Goal: Task Accomplishment & Management: Manage account settings

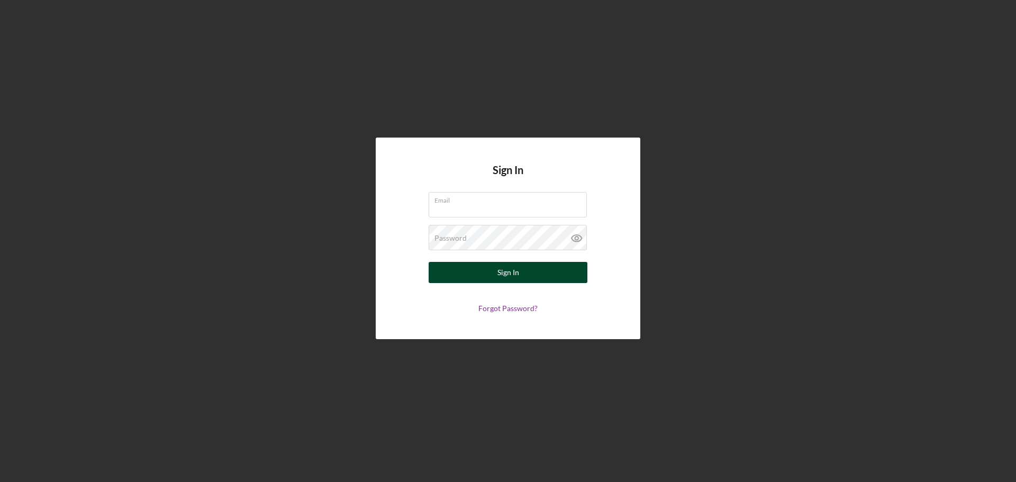
type input "[EMAIL_ADDRESS][DOMAIN_NAME]"
click at [497, 276] on div "Sign In" at bounding box center [508, 272] width 22 height 21
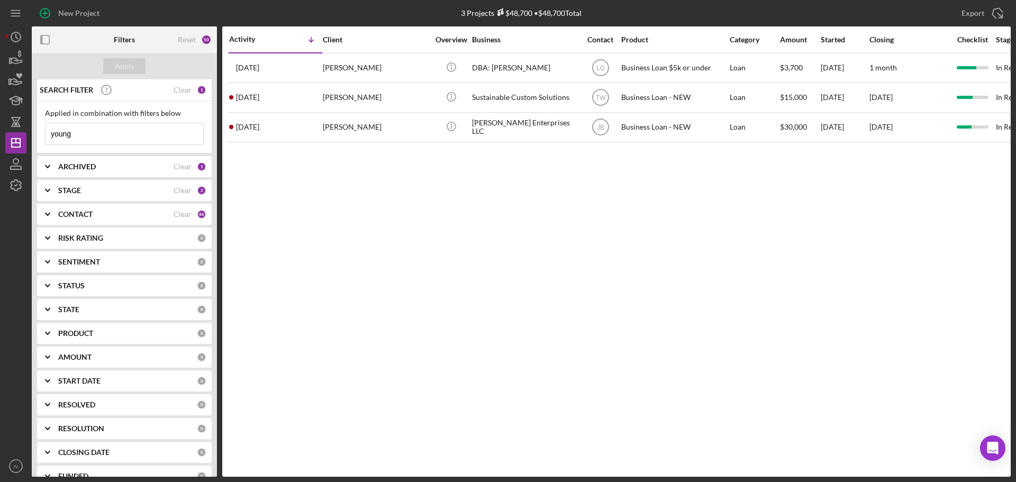
drag, startPoint x: 84, startPoint y: 127, endPoint x: 49, endPoint y: 125, distance: 35.0
click at [49, 125] on input "young" at bounding box center [125, 133] width 158 height 21
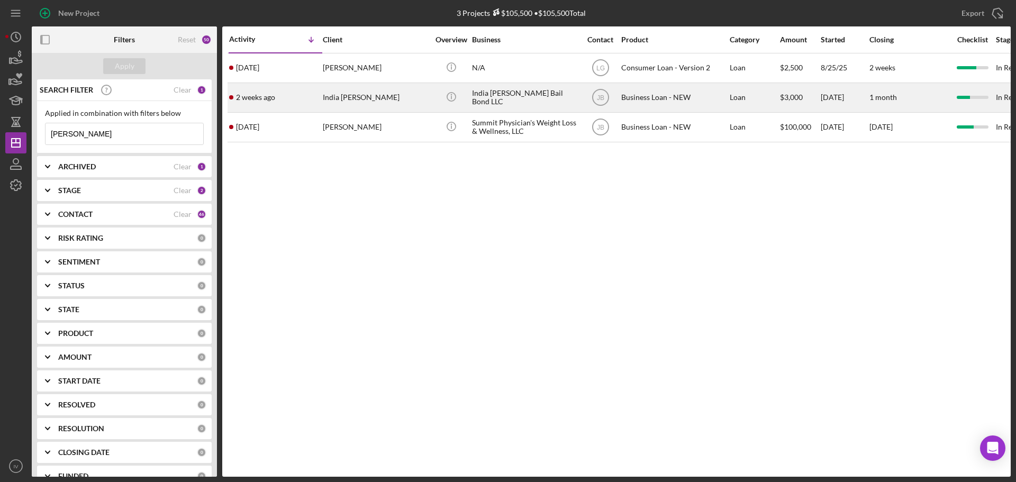
type input "[PERSON_NAME]"
click at [387, 94] on div "India [PERSON_NAME]" at bounding box center [376, 98] width 106 height 28
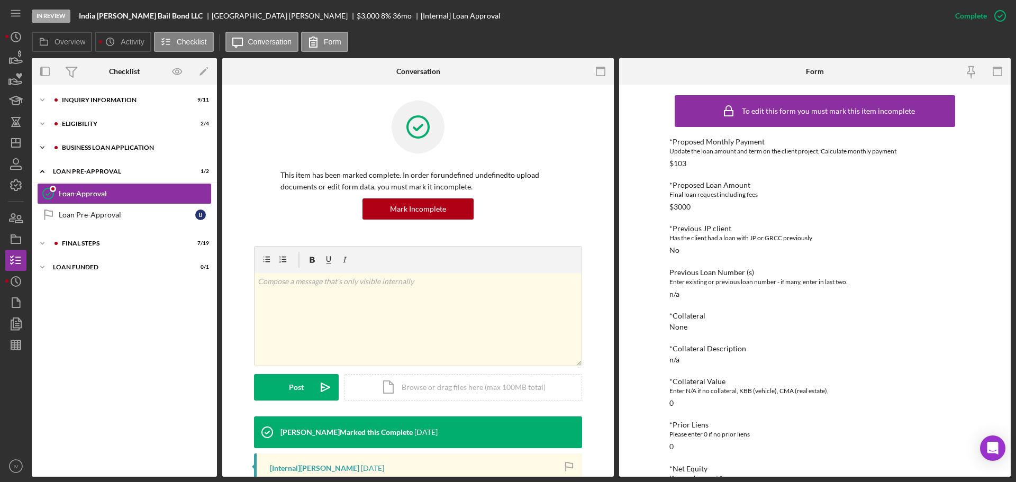
click at [99, 147] on div "BUSINESS LOAN APPLICATION" at bounding box center [133, 147] width 142 height 6
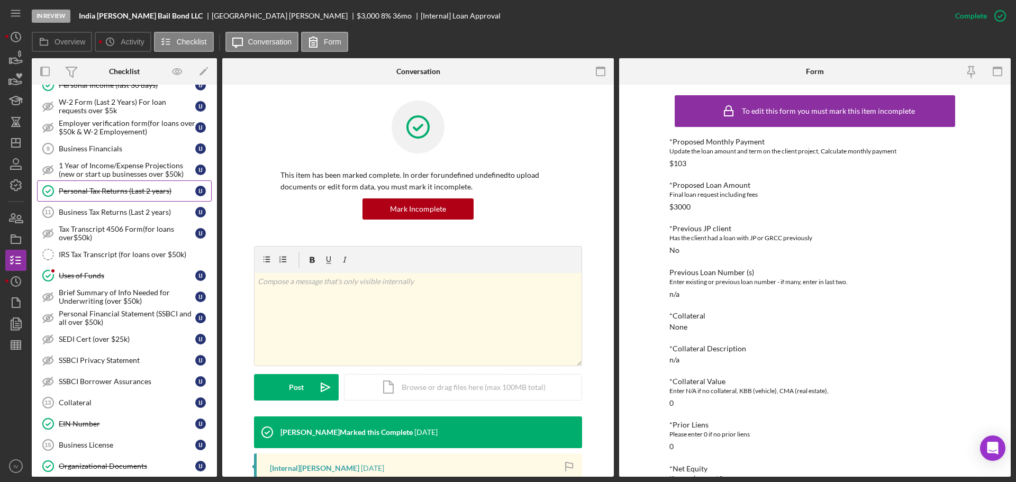
scroll to position [159, 0]
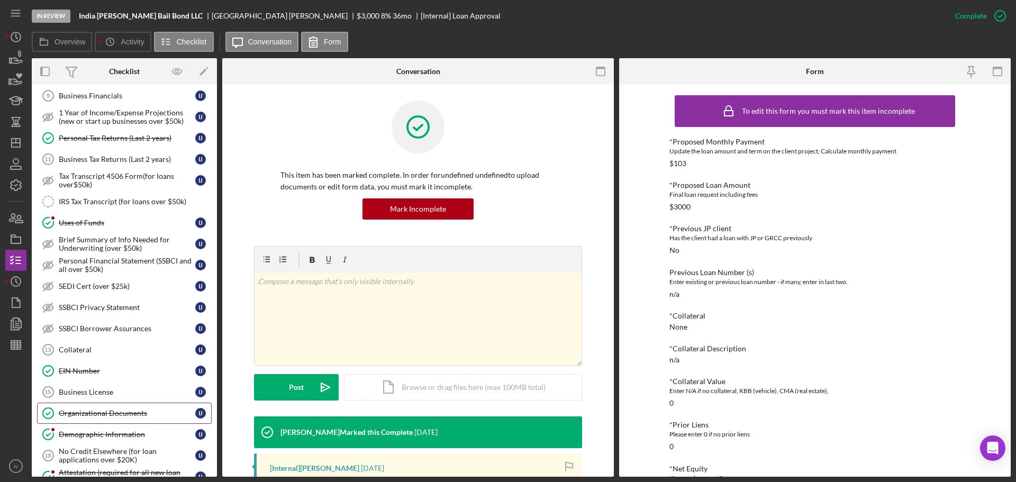
click at [112, 412] on div "Organizational Documents" at bounding box center [127, 413] width 137 height 8
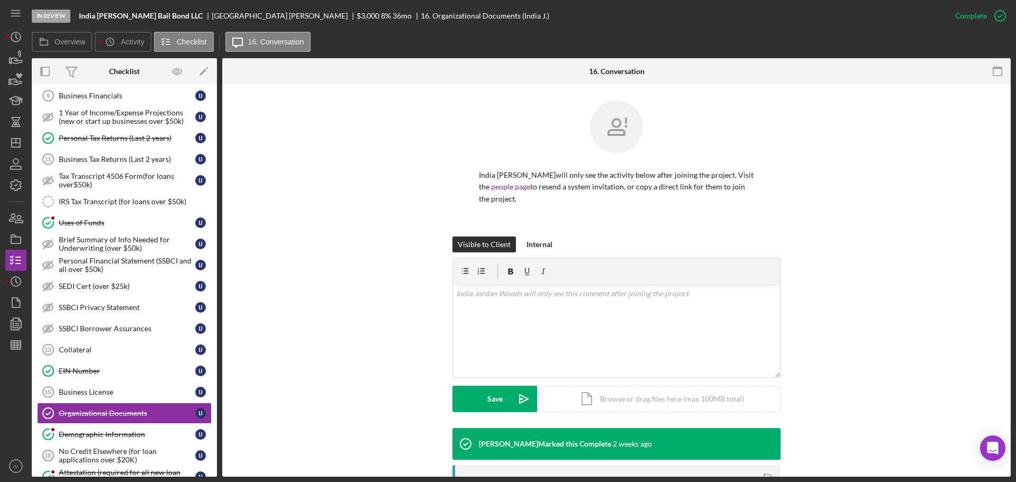
scroll to position [196, 0]
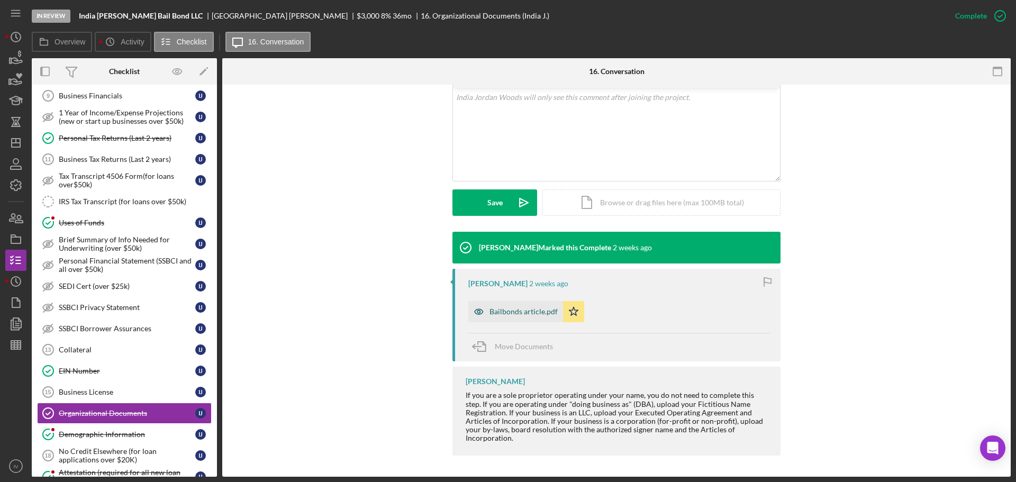
click at [524, 313] on div "Bailbonds article.pdf" at bounding box center [524, 311] width 68 height 8
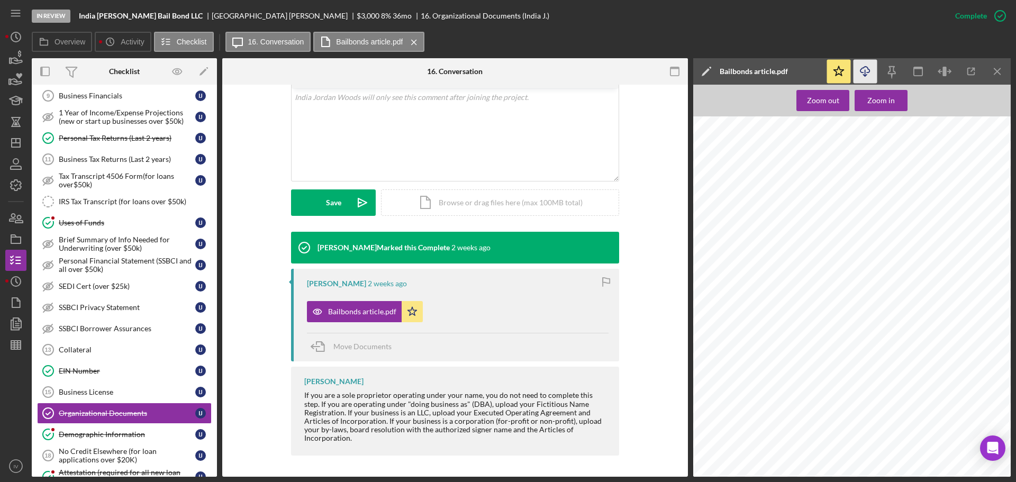
click at [870, 68] on icon "Icon/Download" at bounding box center [866, 72] width 24 height 24
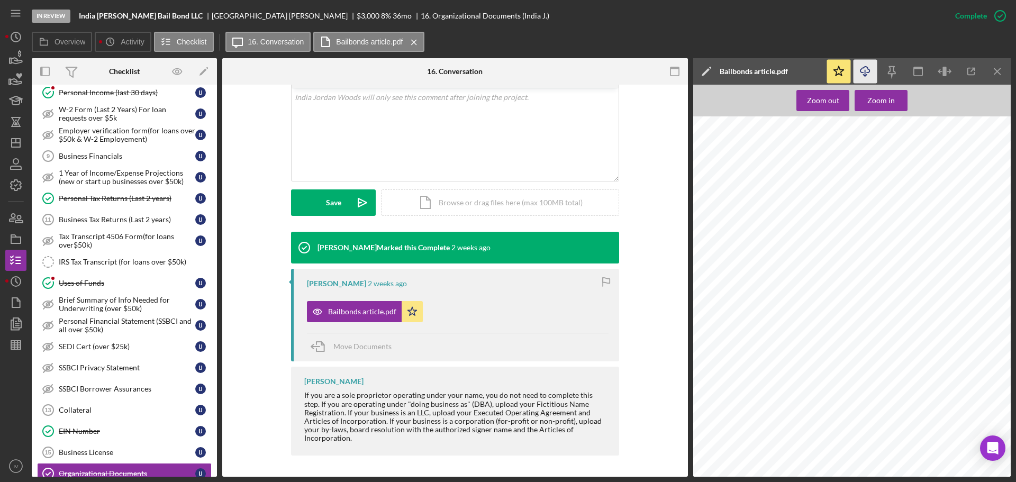
scroll to position [0, 0]
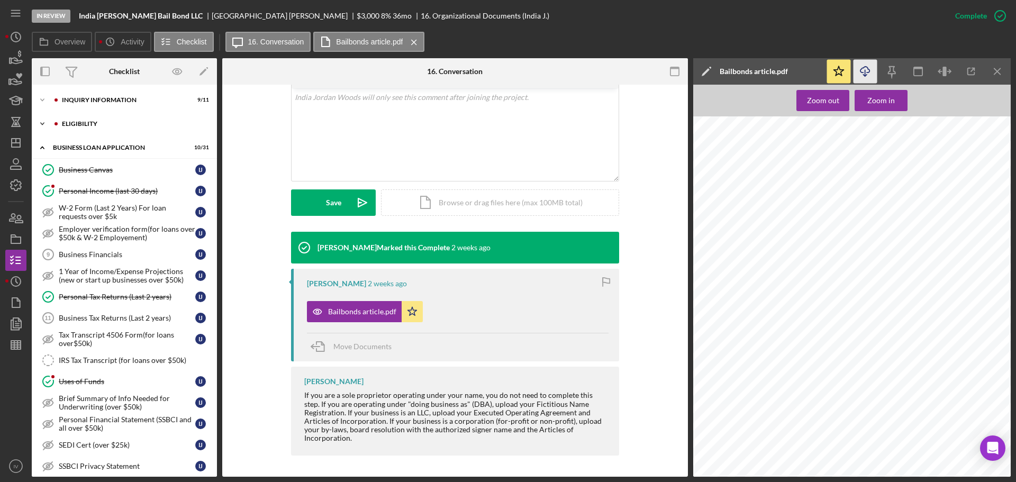
click at [87, 122] on div "ELIGIBILITY" at bounding box center [133, 124] width 142 height 6
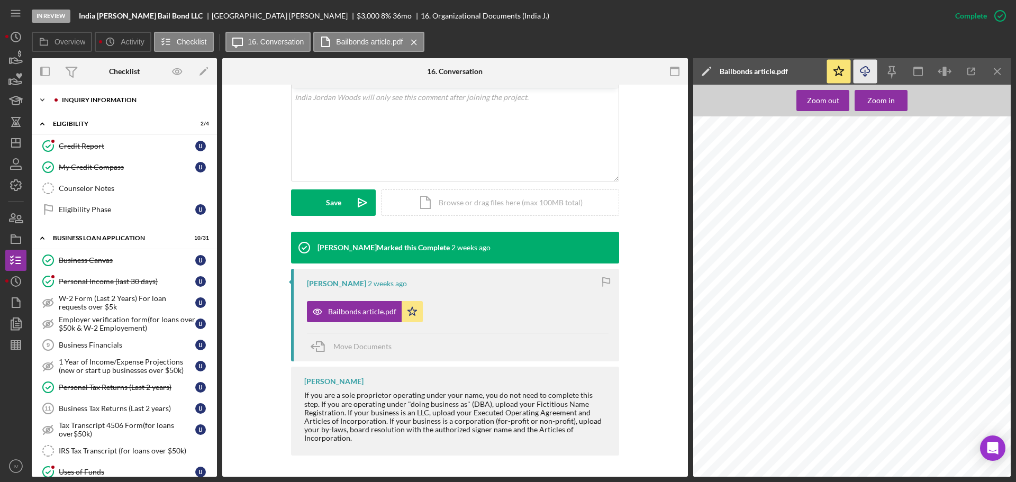
click at [78, 94] on div "Icon/Expander INQUIRY INFORMATION 9 / 11" at bounding box center [124, 99] width 185 height 21
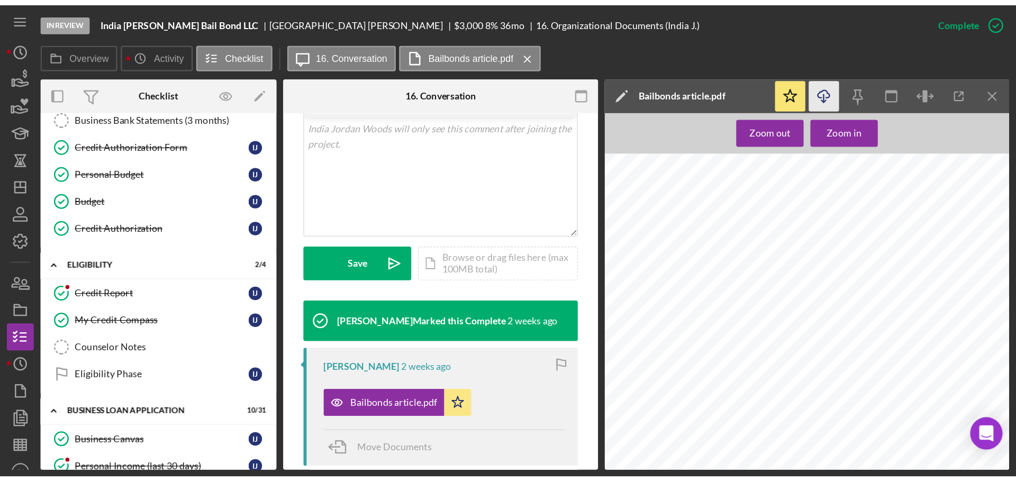
scroll to position [196, 0]
